Goal: Transaction & Acquisition: Subscribe to service/newsletter

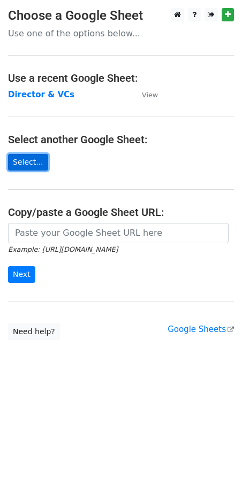
click at [26, 160] on link "Select..." at bounding box center [28, 162] width 40 height 17
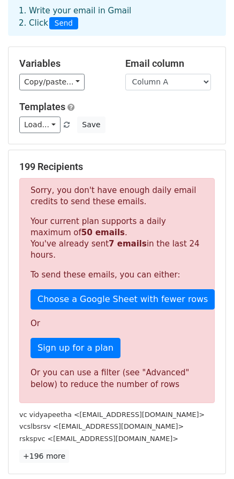
scroll to position [107, 0]
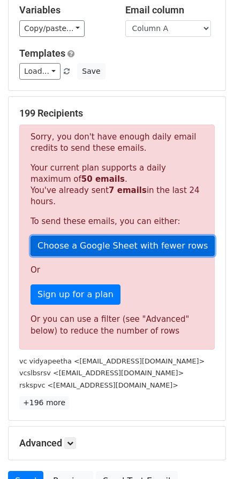
click at [125, 236] on link "Choose a Google Sheet with fewer rows" at bounding box center [122, 246] width 184 height 20
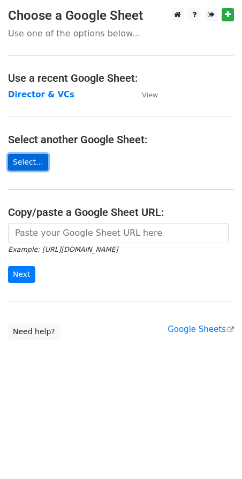
click at [27, 161] on link "Select..." at bounding box center [28, 162] width 40 height 17
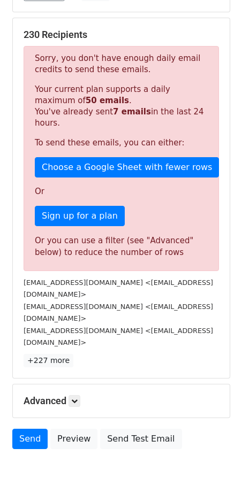
scroll to position [199, 0]
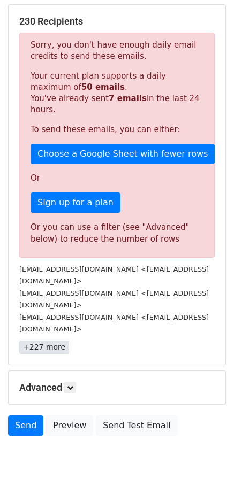
click at [57, 341] on link "+227 more" at bounding box center [44, 347] width 50 height 13
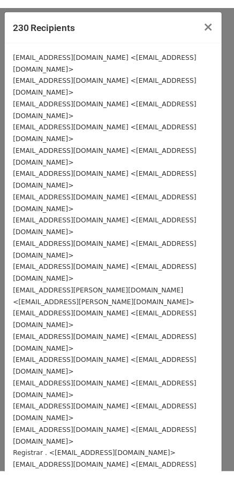
scroll to position [0, 0]
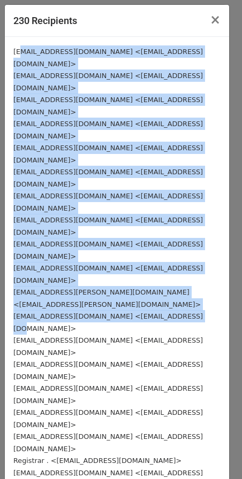
drag, startPoint x: 18, startPoint y: 50, endPoint x: 66, endPoint y: 198, distance: 155.6
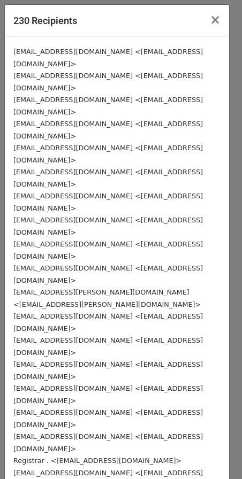
click at [92, 360] on small "registrar@mvsu.ac.in <registrar@mvsu.ac.in>" at bounding box center [107, 370] width 189 height 20
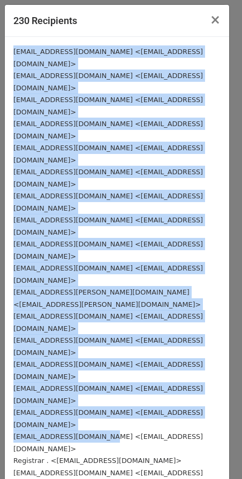
drag, startPoint x: 13, startPoint y: 51, endPoint x: 87, endPoint y: 259, distance: 220.0
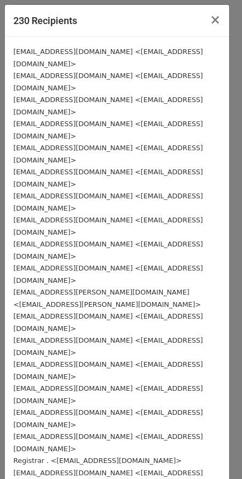
click at [105, 455] on div "Registrar . <registrar@nluassam.ac.in>" at bounding box center [116, 461] width 207 height 12
click at [210, 21] on span "×" at bounding box center [215, 19] width 11 height 15
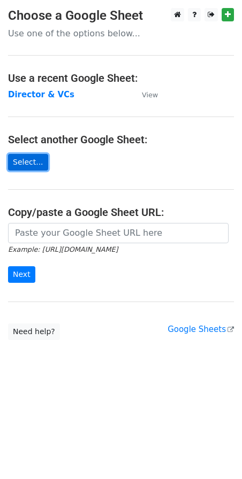
click at [17, 164] on link "Select..." at bounding box center [28, 162] width 40 height 17
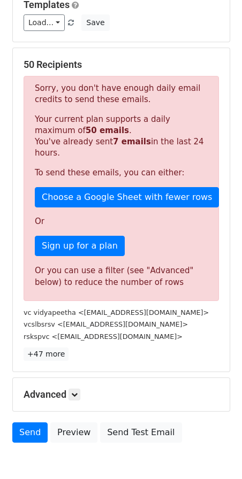
scroll to position [160, 0]
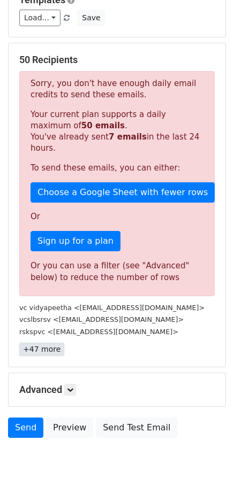
click at [45, 343] on link "+47 more" at bounding box center [41, 349] width 45 height 13
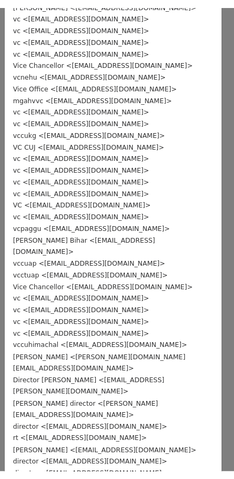
scroll to position [0, 0]
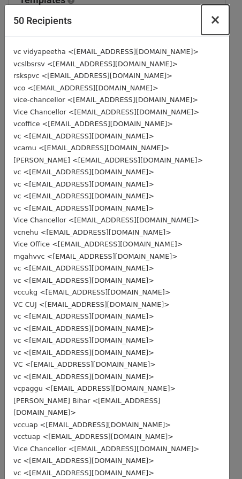
click at [210, 23] on span "×" at bounding box center [215, 19] width 11 height 15
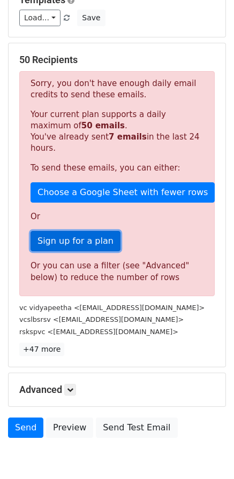
click at [80, 231] on link "Sign up for a plan" at bounding box center [75, 241] width 90 height 20
